Goal: Task Accomplishment & Management: Complete application form

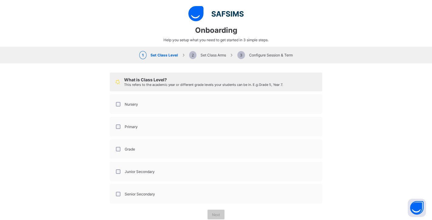
select select "**"
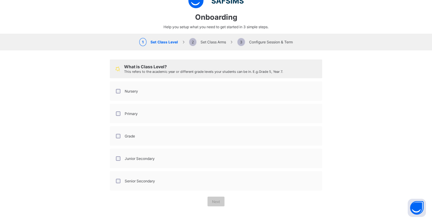
click at [132, 89] on label "Nursery" at bounding box center [131, 91] width 13 height 5
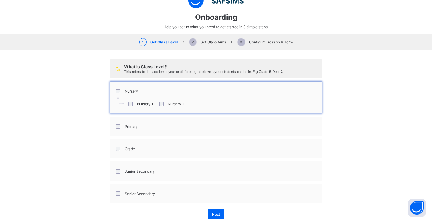
click at [121, 126] on div "Primary" at bounding box center [126, 126] width 23 height 5
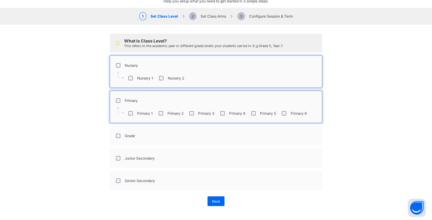
scroll to position [38, 0]
click at [206, 83] on div "Nursery 1 Nursery 2" at bounding box center [216, 78] width 206 height 13
click at [202, 79] on div "Nursery 1 Nursery 2" at bounding box center [216, 78] width 206 height 13
click at [179, 76] on label "Nursery 2" at bounding box center [176, 78] width 16 height 5
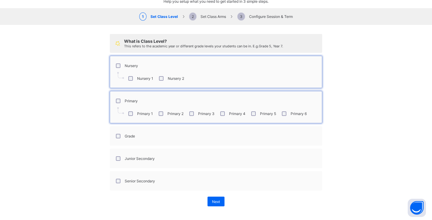
click at [143, 137] on div "Grade" at bounding box center [216, 135] width 206 height 13
click at [118, 160] on div "Junior Secondary" at bounding box center [134, 158] width 43 height 13
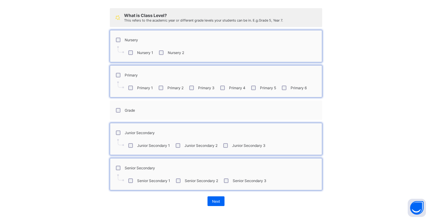
scroll to position [64, 0]
click at [202, 55] on div "Nursery 1 Nursery 2" at bounding box center [216, 52] width 206 height 13
click at [222, 198] on div "Next" at bounding box center [215, 201] width 17 height 10
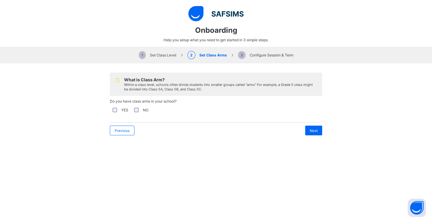
scroll to position [155, 0]
click at [313, 129] on span "Next" at bounding box center [313, 130] width 8 height 5
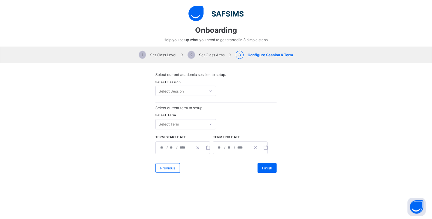
scroll to position [183, 0]
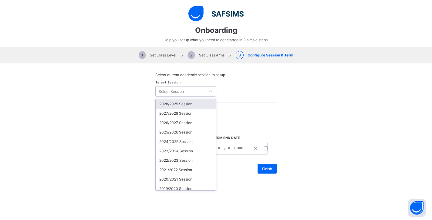
click at [210, 92] on icon at bounding box center [210, 91] width 2 height 1
click at [189, 125] on div "2026/2027 Session" at bounding box center [186, 122] width 60 height 9
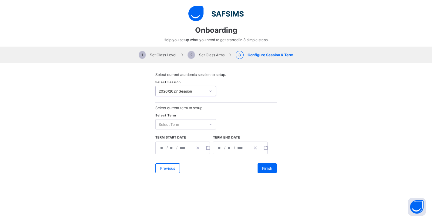
click at [187, 125] on div "Select Term" at bounding box center [181, 124] width 50 height 8
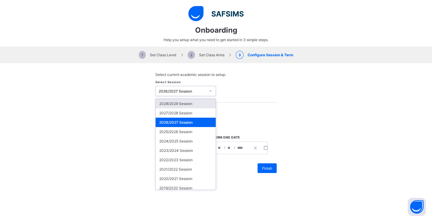
click at [205, 93] on div "2026/2027 Session" at bounding box center [182, 91] width 47 height 5
click at [192, 131] on div "2025/2026 Session" at bounding box center [186, 131] width 60 height 9
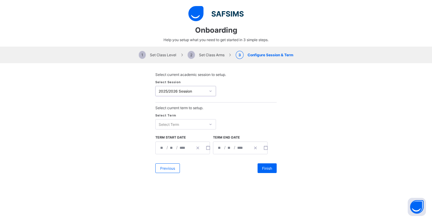
click at [192, 130] on div "Select Term Select Term" at bounding box center [215, 124] width 121 height 22
click at [192, 127] on div "Select Term" at bounding box center [181, 124] width 50 height 8
click at [176, 137] on div "First Term" at bounding box center [186, 136] width 60 height 9
click at [162, 149] on input "*" at bounding box center [162, 148] width 5 height 12
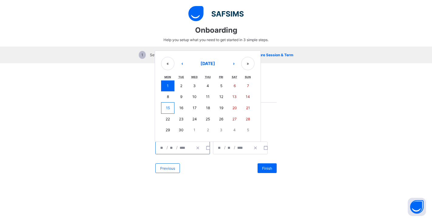
click at [169, 120] on abbr "22" at bounding box center [168, 119] width 4 height 5
type input "**********"
type input "**"
click at [170, 150] on input "*" at bounding box center [171, 148] width 5 height 12
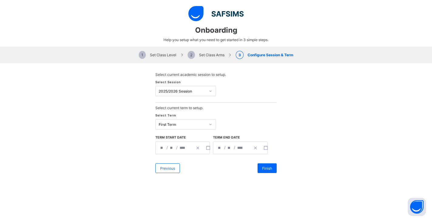
click at [205, 159] on div "**********" at bounding box center [215, 148] width 121 height 25
click at [220, 149] on input "**" at bounding box center [219, 148] width 5 height 12
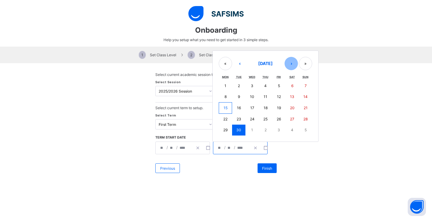
click at [293, 64] on button "›" at bounding box center [290, 63] width 13 height 13
click at [293, 64] on button "›" at bounding box center [290, 64] width 13 height 13
click at [279, 106] on abbr "19" at bounding box center [279, 108] width 4 height 5
type input "**********"
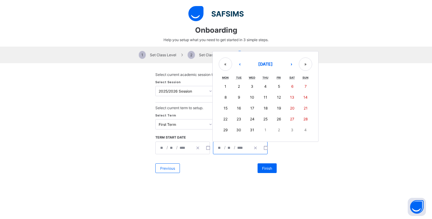
type input "**"
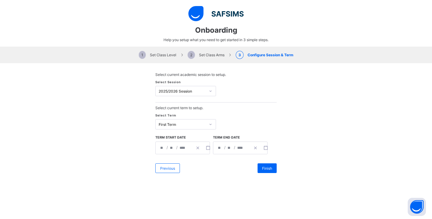
scroll to position [291, 0]
click at [266, 168] on span "Finish" at bounding box center [267, 168] width 10 height 5
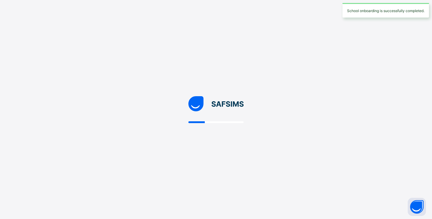
select select "**"
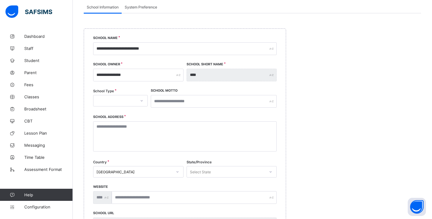
scroll to position [55, 0]
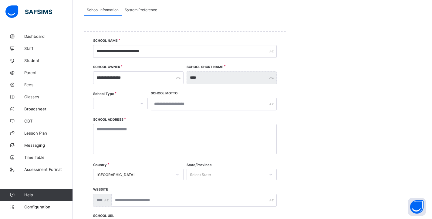
click at [138, 103] on div at bounding box center [141, 104] width 10 height 10
click at [110, 115] on div "PRIVATE" at bounding box center [120, 116] width 54 height 9
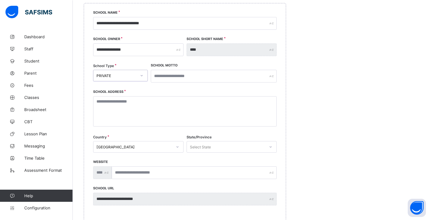
scroll to position [86, 0]
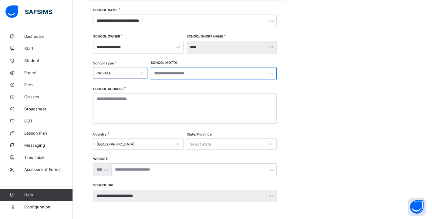
click at [172, 76] on input "text" at bounding box center [214, 73] width 126 height 13
click at [175, 74] on input "**********" at bounding box center [214, 73] width 126 height 13
click at [173, 74] on input "**********" at bounding box center [214, 73] width 126 height 13
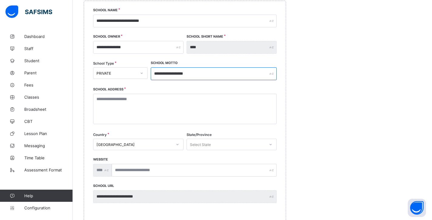
click at [173, 74] on input "**********" at bounding box center [214, 73] width 126 height 13
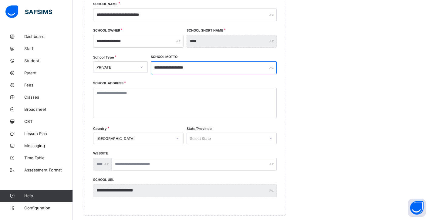
type input "**********"
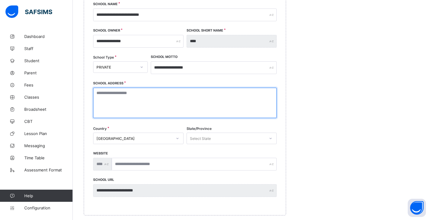
click at [173, 101] on textarea at bounding box center [184, 103] width 183 height 30
drag, startPoint x: 139, startPoint y: 99, endPoint x: 136, endPoint y: 93, distance: 5.9
click at [136, 93] on textarea "**********" at bounding box center [184, 103] width 183 height 30
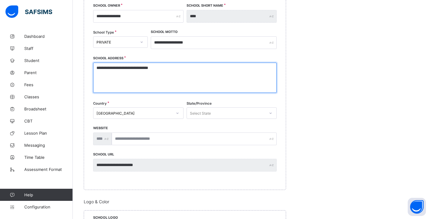
scroll to position [129, 0]
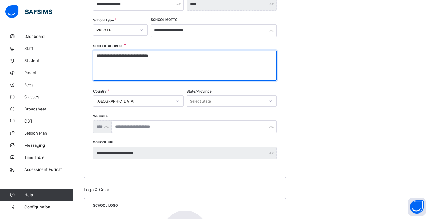
type textarea "**********"
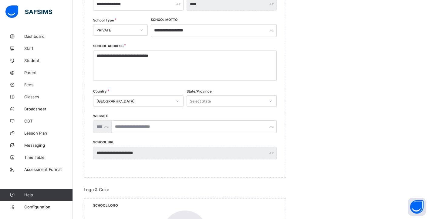
click at [196, 102] on div "Select State" at bounding box center [200, 101] width 21 height 12
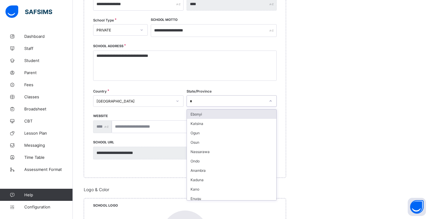
type input "**"
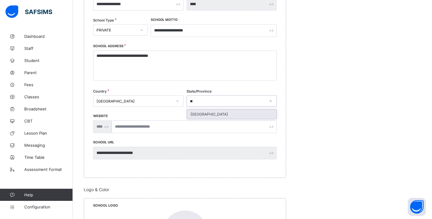
click at [265, 112] on div "[GEOGRAPHIC_DATA]" at bounding box center [232, 114] width 90 height 9
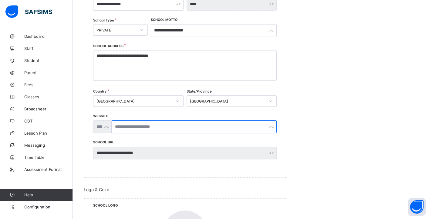
click at [153, 125] on input "text" at bounding box center [194, 127] width 165 height 13
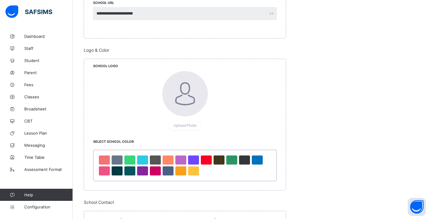
scroll to position [269, 0]
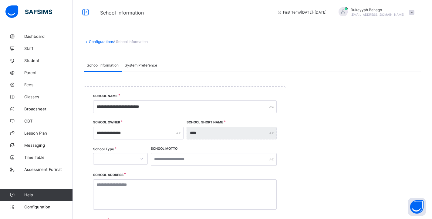
select select "**"
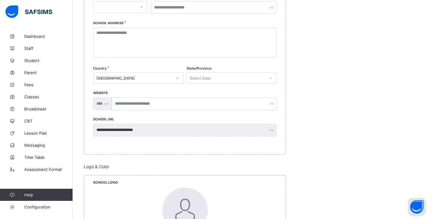
scroll to position [152, 0]
click at [120, 27] on div "School Address" at bounding box center [184, 45] width 183 height 45
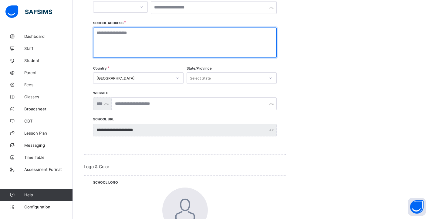
click at [120, 35] on textarea at bounding box center [184, 43] width 183 height 30
type textarea "**********"
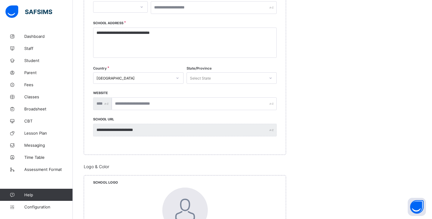
click at [199, 76] on div "Select State" at bounding box center [200, 78] width 21 height 12
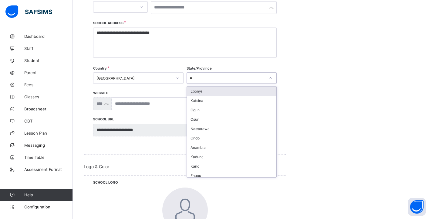
type input "**"
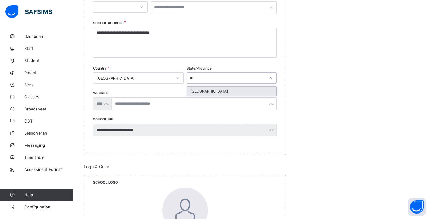
click at [201, 87] on div "[GEOGRAPHIC_DATA]" at bounding box center [232, 91] width 90 height 9
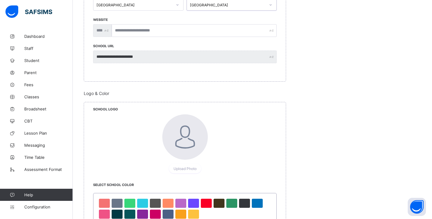
scroll to position [262, 0]
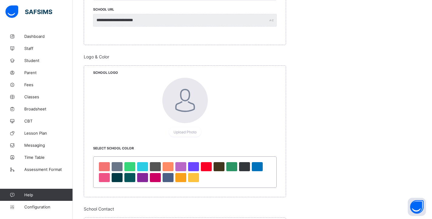
click at [189, 119] on div at bounding box center [184, 100] width 45 height 45
click at [189, 133] on span "Upload Photo" at bounding box center [184, 132] width 23 height 5
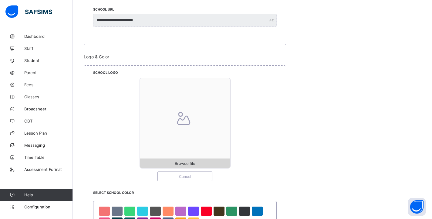
click at [181, 163] on span "Browse file" at bounding box center [185, 164] width 20 height 5
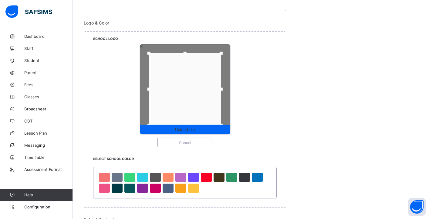
scroll to position [302, 0]
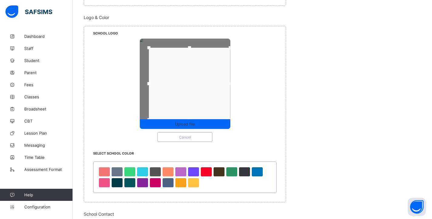
drag, startPoint x: 221, startPoint y: 86, endPoint x: 241, endPoint y: 88, distance: 20.1
click at [241, 88] on div "Upload file Cancel" at bounding box center [184, 90] width 183 height 104
drag, startPoint x: 149, startPoint y: 83, endPoint x: 133, endPoint y: 83, distance: 16.7
click at [133, 83] on div "Upload file Cancel" at bounding box center [184, 90] width 183 height 104
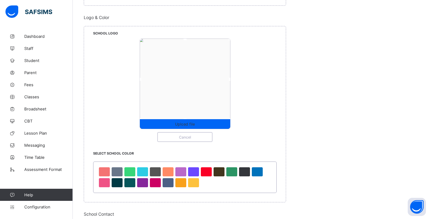
drag, startPoint x: 183, startPoint y: 48, endPoint x: 183, endPoint y: 37, distance: 10.3
click at [183, 37] on div "School Logo Upload file Cancel" at bounding box center [185, 88] width 202 height 125
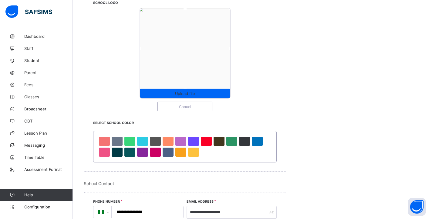
scroll to position [333, 0]
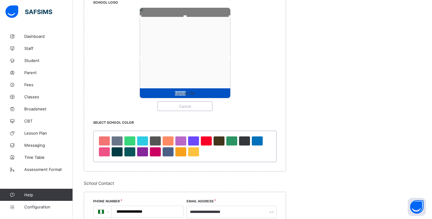
drag, startPoint x: 184, startPoint y: 74, endPoint x: 185, endPoint y: 95, distance: 20.9
click at [185, 95] on div "Upload file" at bounding box center [184, 53] width 91 height 91
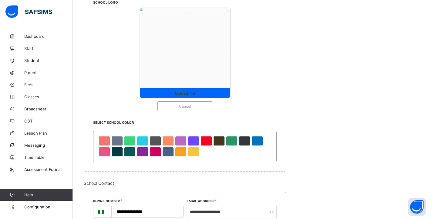
drag, startPoint x: 185, startPoint y: 18, endPoint x: 185, endPoint y: 8, distance: 9.7
click at [194, 95] on span "Upload file" at bounding box center [185, 93] width 20 height 5
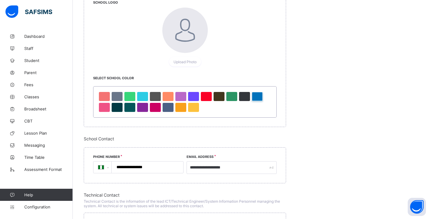
click at [259, 95] on div at bounding box center [257, 96] width 11 height 9
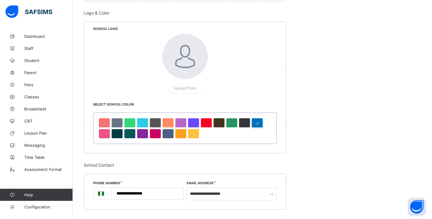
scroll to position [318, 0]
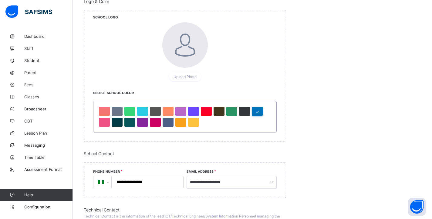
click at [186, 58] on div at bounding box center [184, 44] width 45 height 45
click at [186, 75] on span "Upload Photo" at bounding box center [184, 77] width 23 height 5
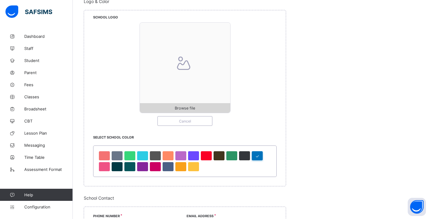
click at [191, 108] on span "Browse file" at bounding box center [185, 108] width 20 height 5
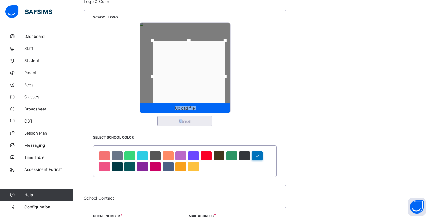
drag, startPoint x: 176, startPoint y: 86, endPoint x: 179, endPoint y: 125, distance: 38.6
click at [180, 125] on div "Upload file Cancel" at bounding box center [184, 74] width 183 height 104
drag, startPoint x: 225, startPoint y: 77, endPoint x: 234, endPoint y: 77, distance: 8.8
click at [234, 77] on div "Upload file Cancel" at bounding box center [184, 74] width 183 height 104
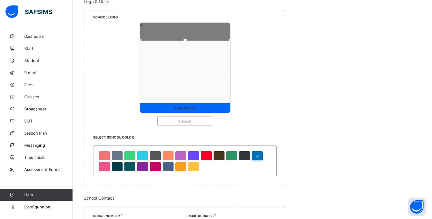
drag, startPoint x: 153, startPoint y: 78, endPoint x: 132, endPoint y: 74, distance: 20.9
click at [133, 75] on div "Upload file Cancel" at bounding box center [184, 74] width 183 height 104
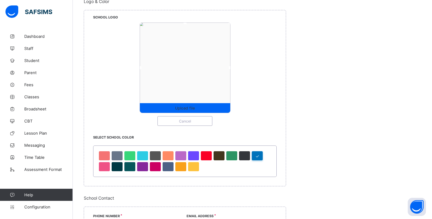
drag, startPoint x: 185, startPoint y: 41, endPoint x: 185, endPoint y: 20, distance: 21.5
click at [185, 21] on div "School Logo Upload file Cancel" at bounding box center [185, 72] width 202 height 125
click at [186, 106] on span "Upload file" at bounding box center [185, 108] width 20 height 5
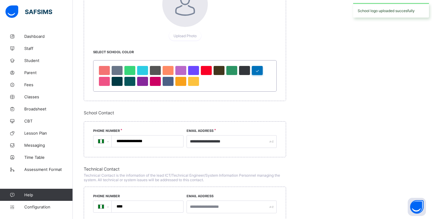
scroll to position [360, 0]
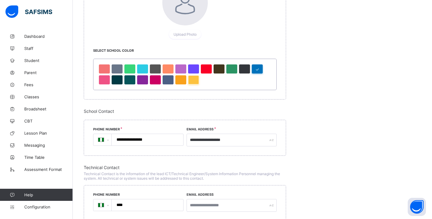
click at [194, 81] on div at bounding box center [193, 79] width 11 height 9
click at [259, 71] on div at bounding box center [257, 69] width 11 height 9
click at [216, 42] on div "School Logo Upload Photo" at bounding box center [185, 8] width 202 height 80
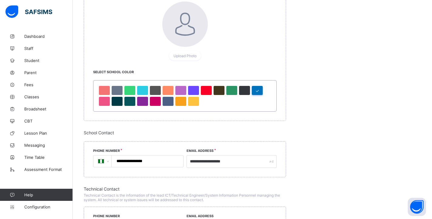
scroll to position [337, 0]
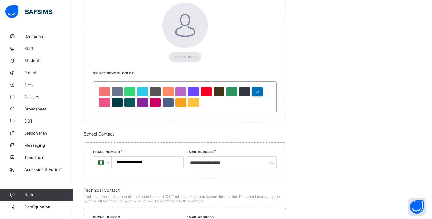
click at [182, 58] on span "Upload Photo" at bounding box center [184, 57] width 23 height 5
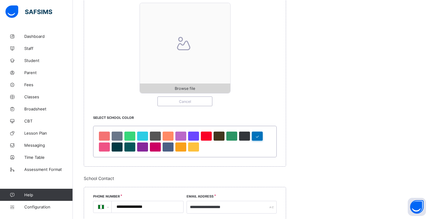
click at [197, 90] on span "Browse file" at bounding box center [185, 88] width 90 height 5
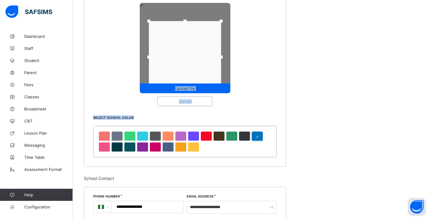
drag, startPoint x: 180, startPoint y: 58, endPoint x: 179, endPoint y: 123, distance: 65.5
click at [179, 123] on div "School Logo Upload file Cancel Select School Color" at bounding box center [185, 78] width 202 height 177
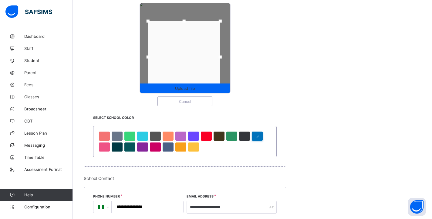
click at [257, 60] on div "Upload file Cancel" at bounding box center [184, 55] width 183 height 104
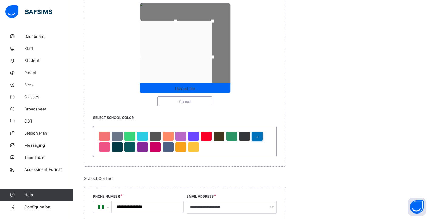
drag, startPoint x: 176, startPoint y: 51, endPoint x: 160, endPoint y: 57, distance: 17.5
click at [160, 57] on div at bounding box center [176, 57] width 72 height 72
drag, startPoint x: 160, startPoint y: 64, endPoint x: 159, endPoint y: 73, distance: 9.1
click at [159, 73] on div at bounding box center [176, 57] width 72 height 72
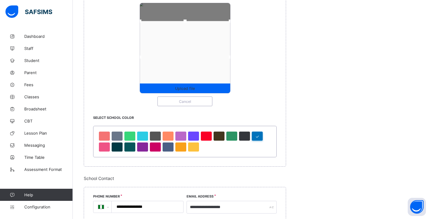
drag, startPoint x: 211, startPoint y: 57, endPoint x: 240, endPoint y: 60, distance: 29.8
click at [240, 60] on div "Upload file Cancel" at bounding box center [184, 55] width 183 height 104
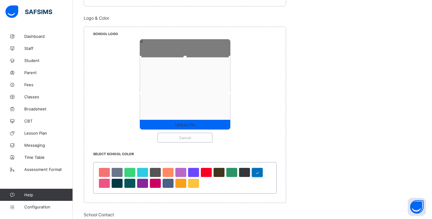
scroll to position [300, 0]
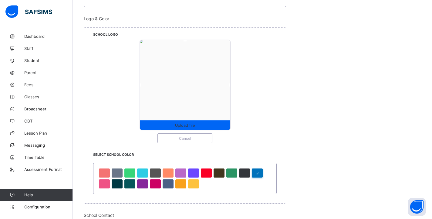
drag, startPoint x: 186, startPoint y: 59, endPoint x: 187, endPoint y: 38, distance: 20.3
click at [187, 38] on div "School Logo Upload file Cancel" at bounding box center [185, 90] width 202 height 125
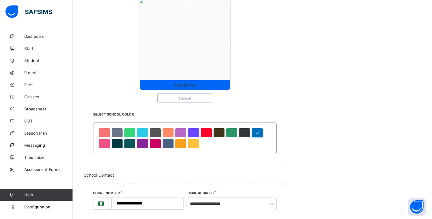
scroll to position [359, 0]
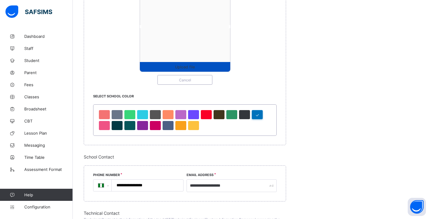
click at [192, 66] on span "Upload file" at bounding box center [185, 67] width 20 height 5
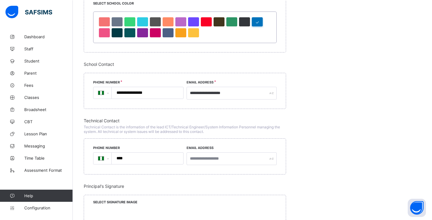
scroll to position [413, 0]
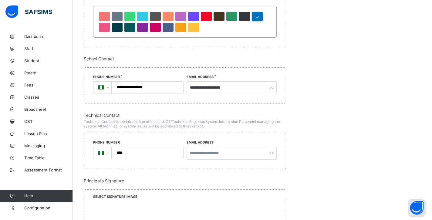
click at [141, 85] on input "**********" at bounding box center [146, 88] width 67 height 12
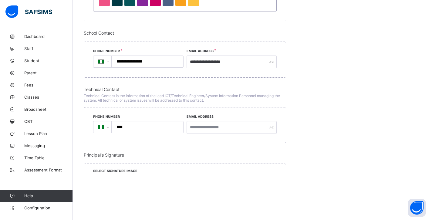
scroll to position [480, 0]
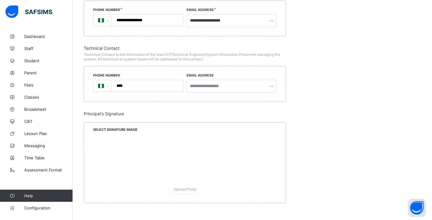
type input "**********"
click at [135, 89] on input "****" at bounding box center [146, 86] width 67 height 12
type input "**********"
drag, startPoint x: 193, startPoint y: 87, endPoint x: 192, endPoint y: 82, distance: 4.3
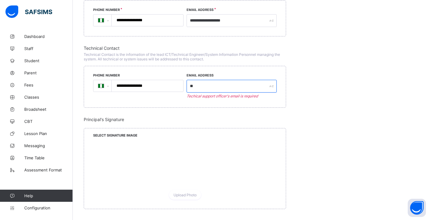
type input "***"
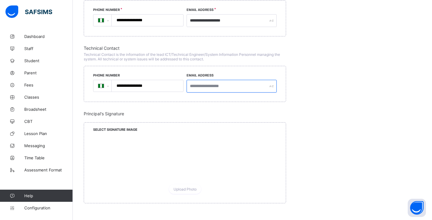
type input "**********"
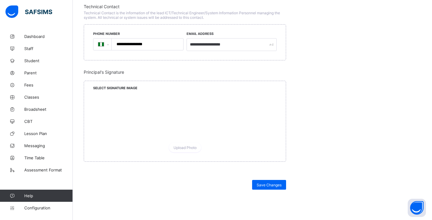
scroll to position [532, 0]
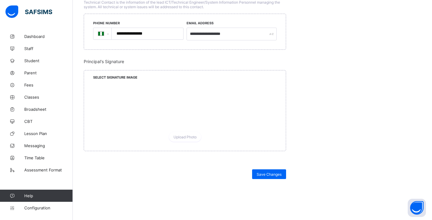
click at [184, 99] on div at bounding box center [184, 104] width 45 height 45
click at [143, 80] on span at bounding box center [184, 80] width 183 height 3
click at [136, 76] on span "Select Signature Image" at bounding box center [115, 77] width 44 height 4
click at [271, 177] on div "Save Changes" at bounding box center [269, 174] width 34 height 10
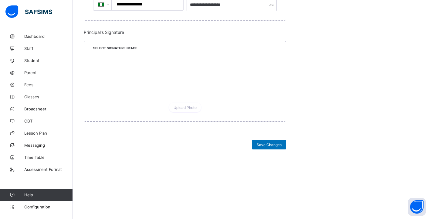
scroll to position [561, 0]
click at [269, 147] on span "Save Changes" at bounding box center [268, 145] width 25 height 5
click at [42, 34] on link "Dashboard" at bounding box center [36, 36] width 73 height 12
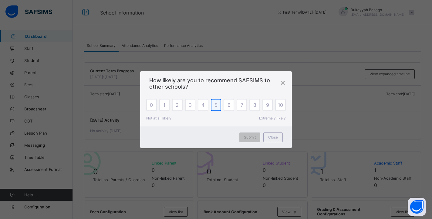
click at [217, 106] on span "5" at bounding box center [215, 105] width 3 height 6
click at [256, 106] on span "8" at bounding box center [254, 105] width 3 height 6
click at [251, 132] on div "Submit Close" at bounding box center [216, 138] width 152 height 22
click at [251, 138] on span "Submit" at bounding box center [250, 137] width 12 height 5
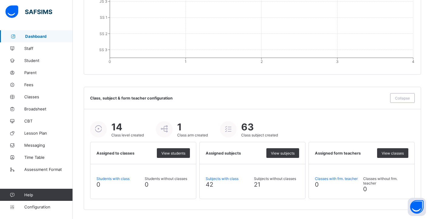
scroll to position [641, 0]
click at [36, 51] on link "Staff" at bounding box center [36, 48] width 73 height 12
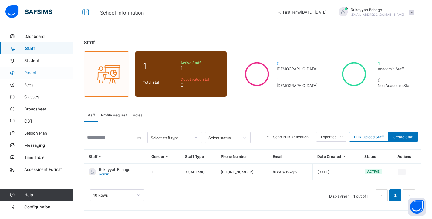
click at [35, 69] on link "Parent" at bounding box center [36, 73] width 73 height 12
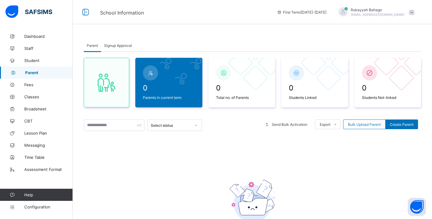
click at [413, 13] on span at bounding box center [411, 12] width 5 height 5
click at [398, 57] on span "Subscription" at bounding box center [389, 59] width 30 height 5
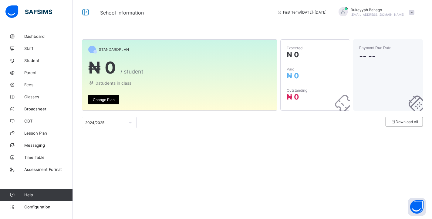
click at [104, 100] on span "Change Plan" at bounding box center [104, 100] width 22 height 5
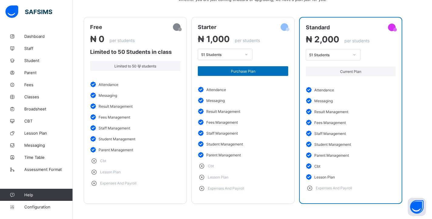
scroll to position [75, 0]
click at [355, 56] on icon at bounding box center [354, 55] width 4 height 6
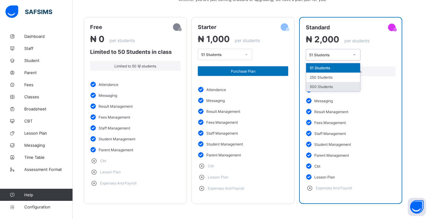
click at [333, 86] on div "500 Students" at bounding box center [333, 86] width 54 height 9
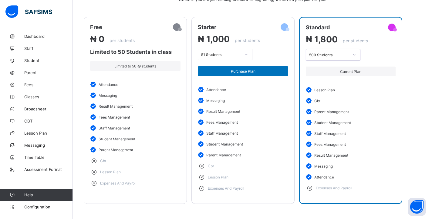
click at [355, 53] on icon at bounding box center [354, 55] width 4 height 6
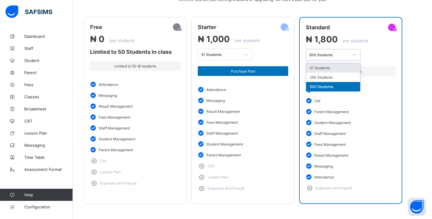
click at [340, 67] on div "51 Students" at bounding box center [333, 67] width 54 height 9
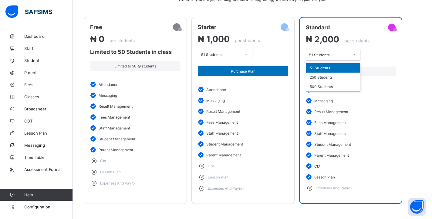
click at [358, 56] on div at bounding box center [354, 55] width 10 height 10
click at [344, 78] on div "250 Students" at bounding box center [333, 77] width 54 height 9
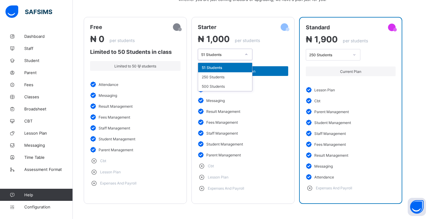
click at [246, 51] on div at bounding box center [246, 55] width 10 height 10
click at [237, 76] on div "250 Students" at bounding box center [225, 76] width 54 height 9
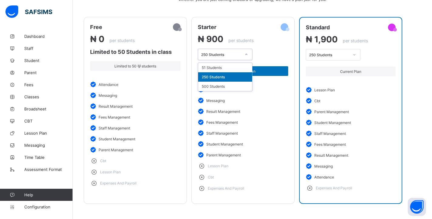
click at [248, 54] on icon at bounding box center [246, 55] width 4 height 6
click at [232, 84] on div "500 Students" at bounding box center [225, 86] width 54 height 9
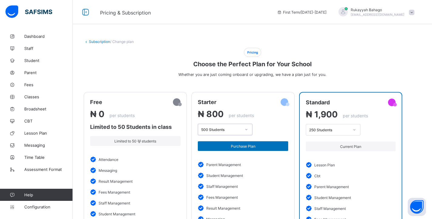
scroll to position [0, 0]
click at [22, 38] on icon at bounding box center [12, 36] width 24 height 5
